Goal: Transaction & Acquisition: Download file/media

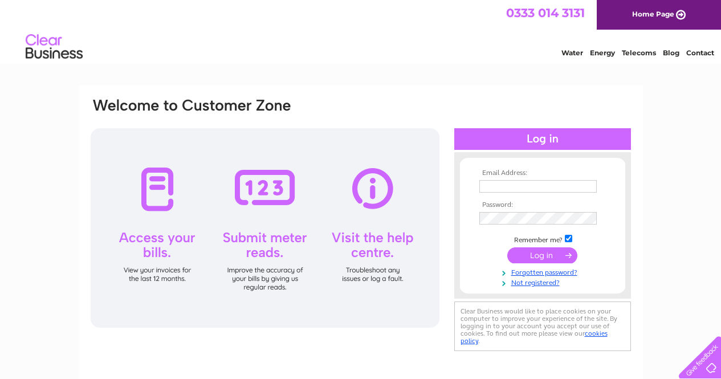
type input "tony.smith@xerion.co.uk"
click at [542, 253] on input "submit" at bounding box center [542, 255] width 70 height 16
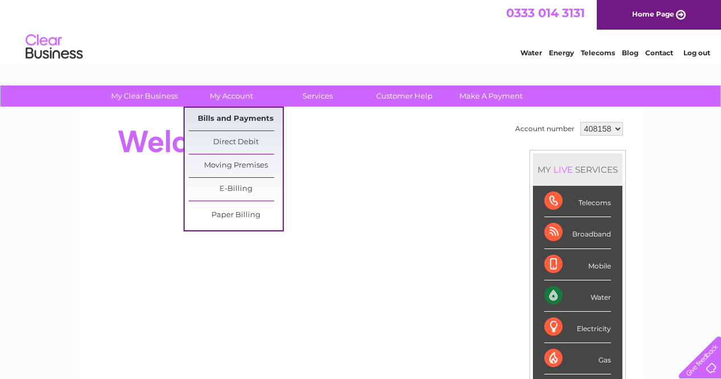
click at [235, 117] on link "Bills and Payments" at bounding box center [236, 119] width 94 height 23
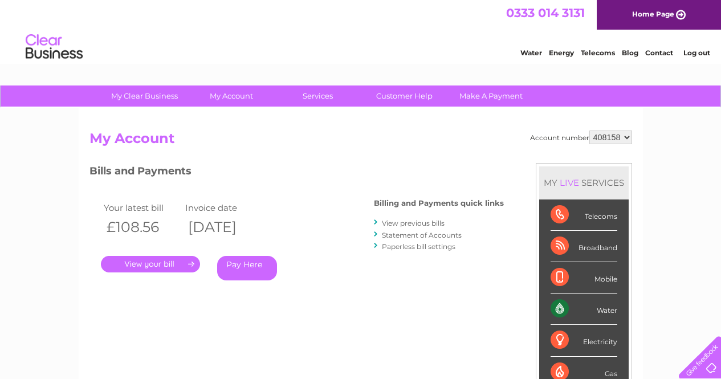
click at [151, 260] on link "." at bounding box center [150, 264] width 99 height 17
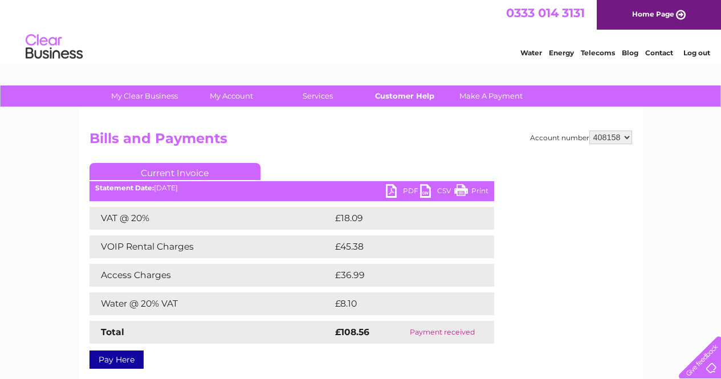
click at [409, 97] on link "Customer Help" at bounding box center [404, 96] width 94 height 21
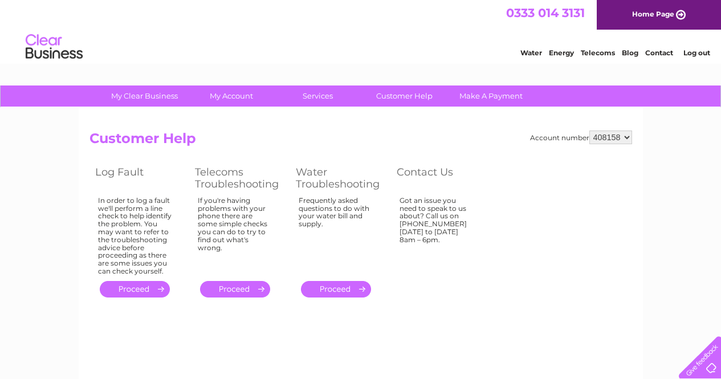
click at [412, 301] on div "Account number 408158 Customer Help Log Fault Telecoms Troubleshooting Water Tr…" at bounding box center [361, 267] width 564 height 319
click at [452, 283] on table "Log Fault Telecoms Troubleshooting Water Troubleshooting Contact Us In order to…" at bounding box center [290, 231] width 401 height 137
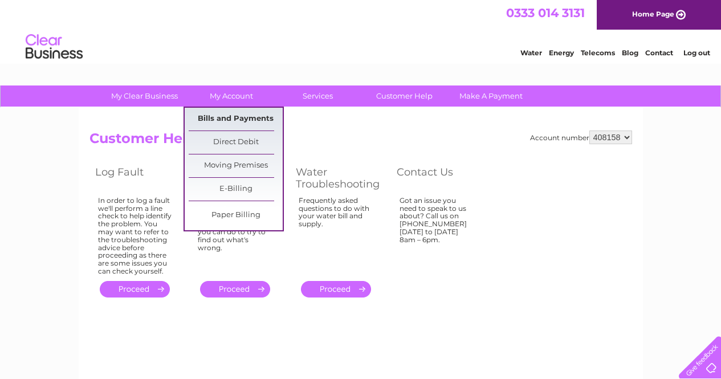
click at [232, 119] on link "Bills and Payments" at bounding box center [236, 119] width 94 height 23
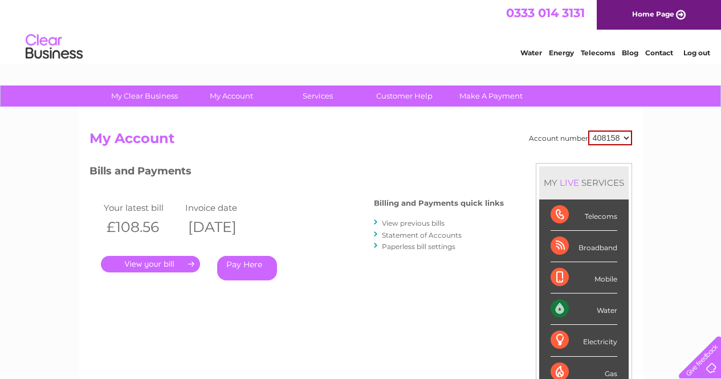
click at [161, 264] on link "." at bounding box center [150, 264] width 99 height 17
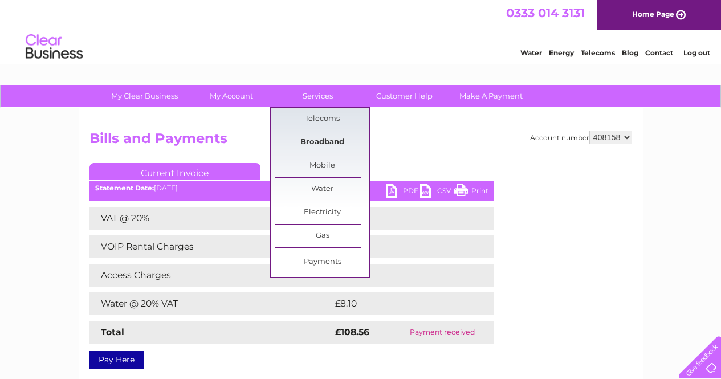
click at [332, 141] on link "Broadband" at bounding box center [322, 142] width 94 height 23
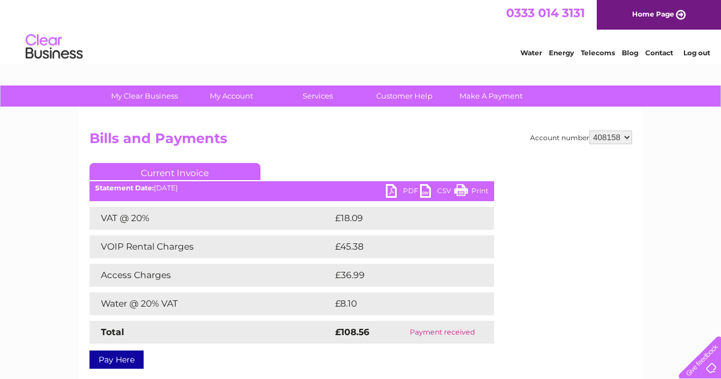
click at [408, 192] on link "PDF" at bounding box center [403, 192] width 34 height 17
click at [407, 192] on link "PDF" at bounding box center [403, 192] width 34 height 17
click at [394, 191] on link "PDF" at bounding box center [403, 192] width 34 height 17
click at [391, 190] on link "PDF" at bounding box center [403, 192] width 34 height 17
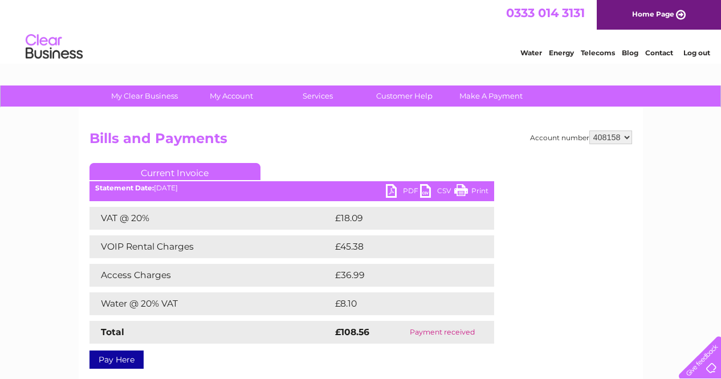
click at [462, 193] on link "Print" at bounding box center [471, 192] width 34 height 17
click at [424, 187] on link "CSV" at bounding box center [437, 192] width 34 height 17
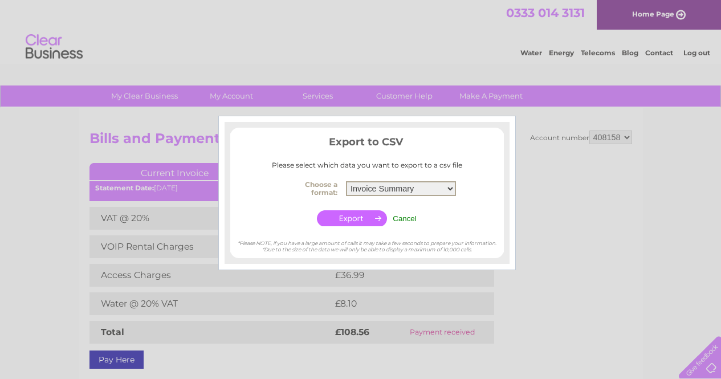
click at [450, 187] on select "Invoice Summary Service Charge Summary" at bounding box center [401, 188] width 110 height 15
click at [524, 203] on div at bounding box center [360, 189] width 721 height 379
click at [408, 219] on input "Cancel" at bounding box center [405, 218] width 24 height 9
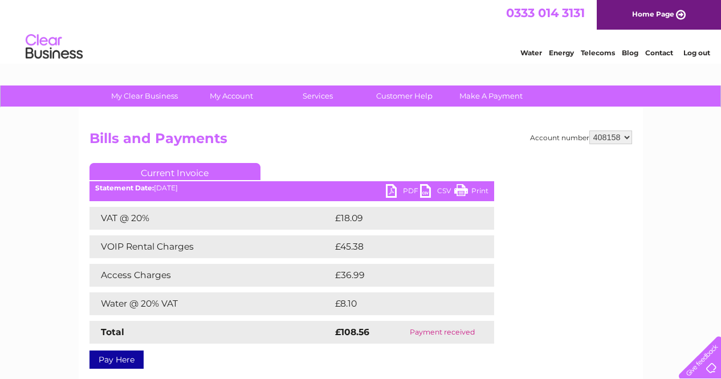
click at [393, 186] on link "PDF" at bounding box center [403, 192] width 34 height 17
